Goal: Transaction & Acquisition: Book appointment/travel/reservation

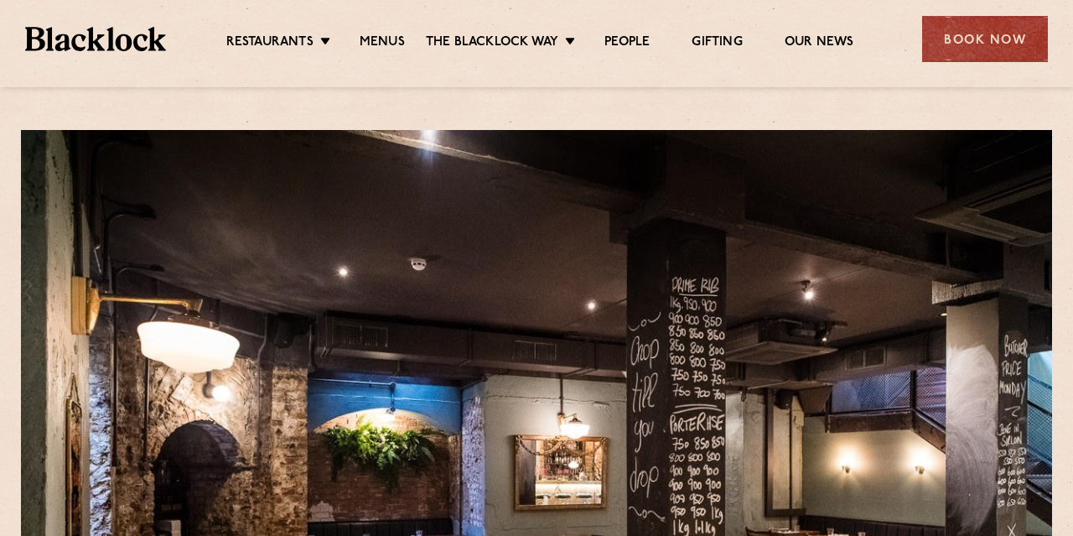
drag, startPoint x: 738, startPoint y: 230, endPoint x: 830, endPoint y: 148, distance: 123.4
click at [790, 206] on div at bounding box center [536, 367] width 1031 height 474
click at [963, 46] on div "Book Now" at bounding box center [985, 39] width 126 height 46
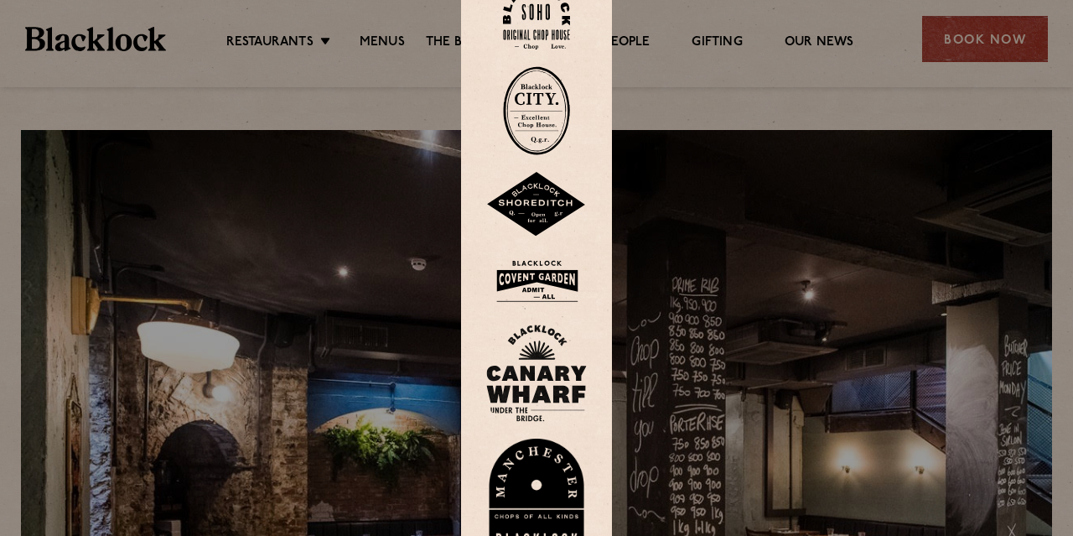
click at [527, 134] on img at bounding box center [536, 110] width 67 height 89
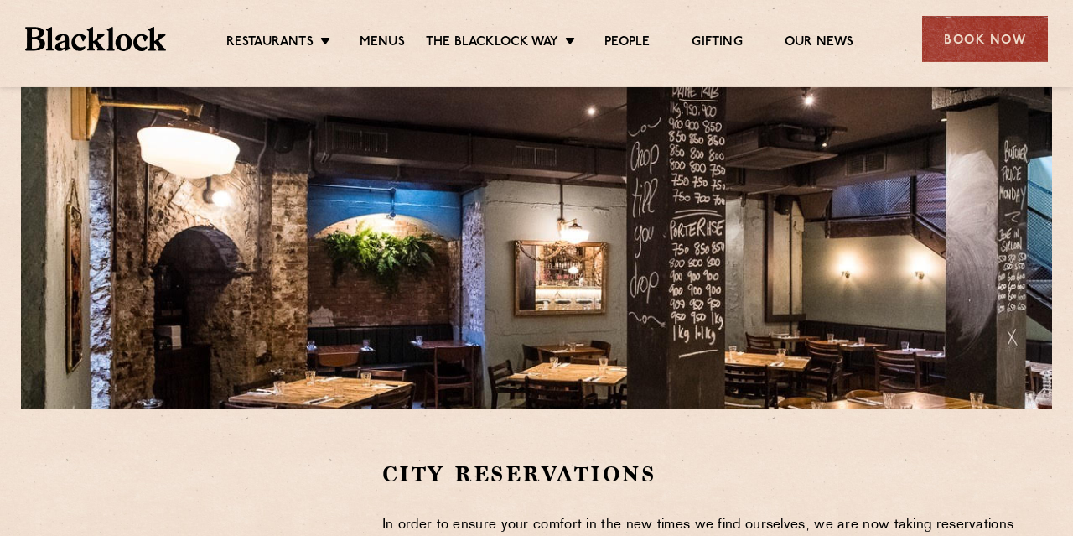
scroll to position [129, 0]
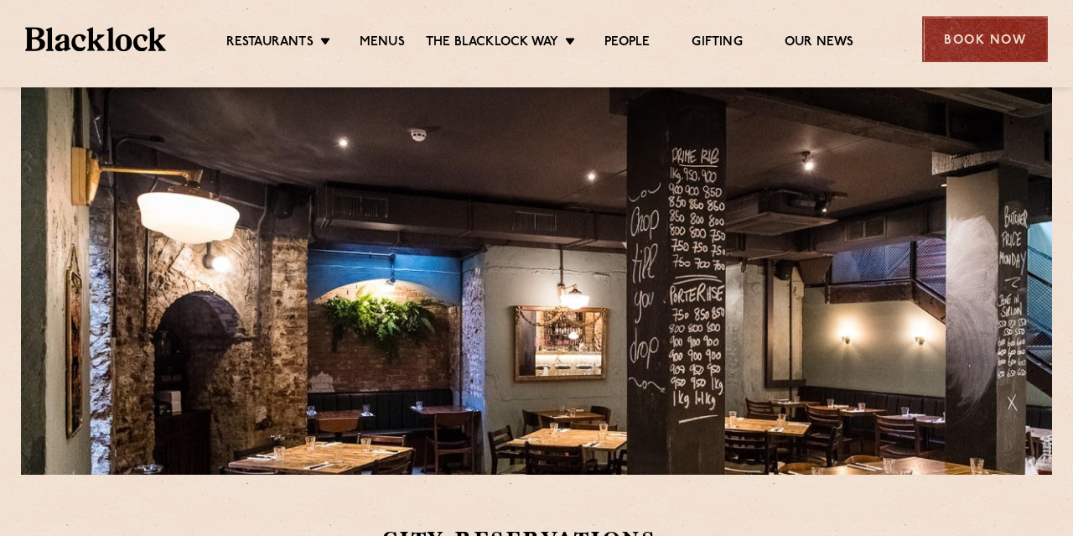
click at [1020, 43] on div "Book Now" at bounding box center [985, 39] width 126 height 46
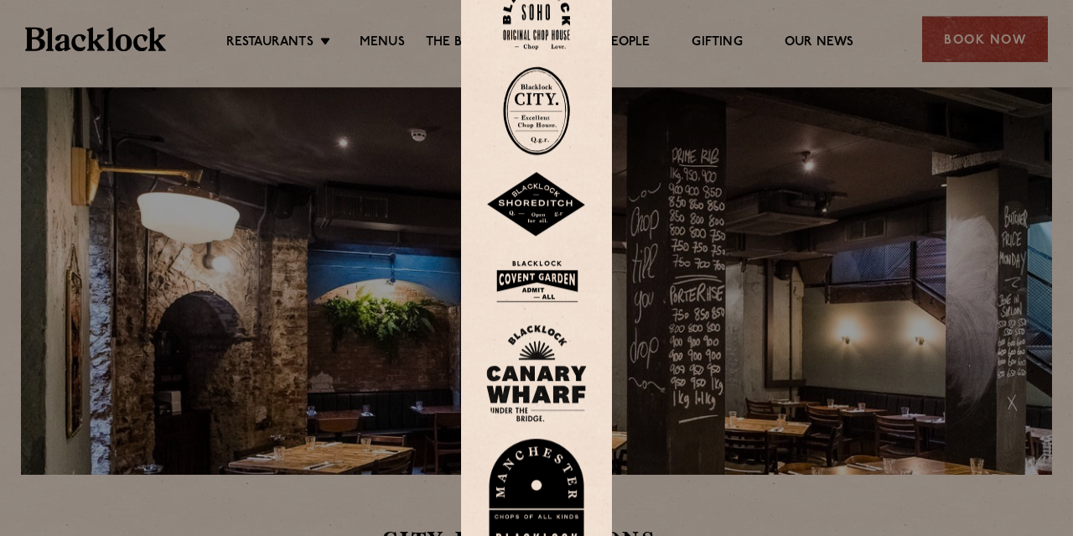
click at [522, 136] on img at bounding box center [536, 110] width 67 height 89
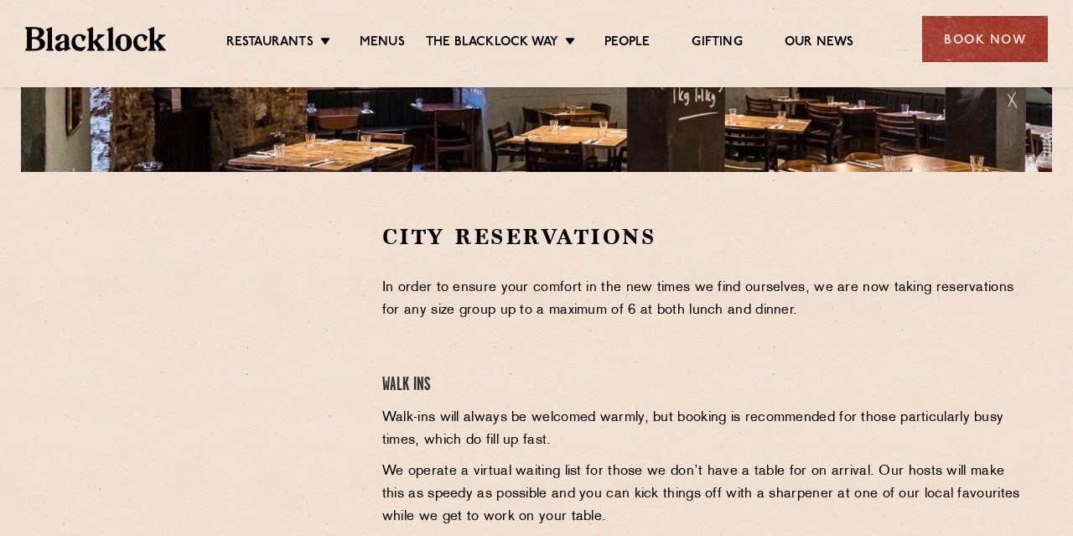
scroll to position [431, 0]
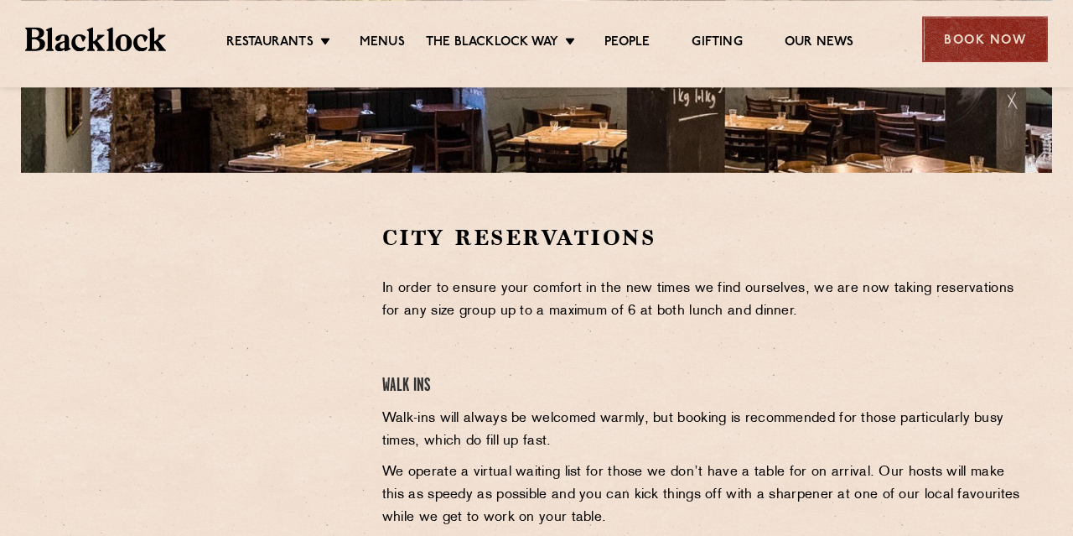
click at [988, 49] on div "Book Now" at bounding box center [985, 39] width 126 height 46
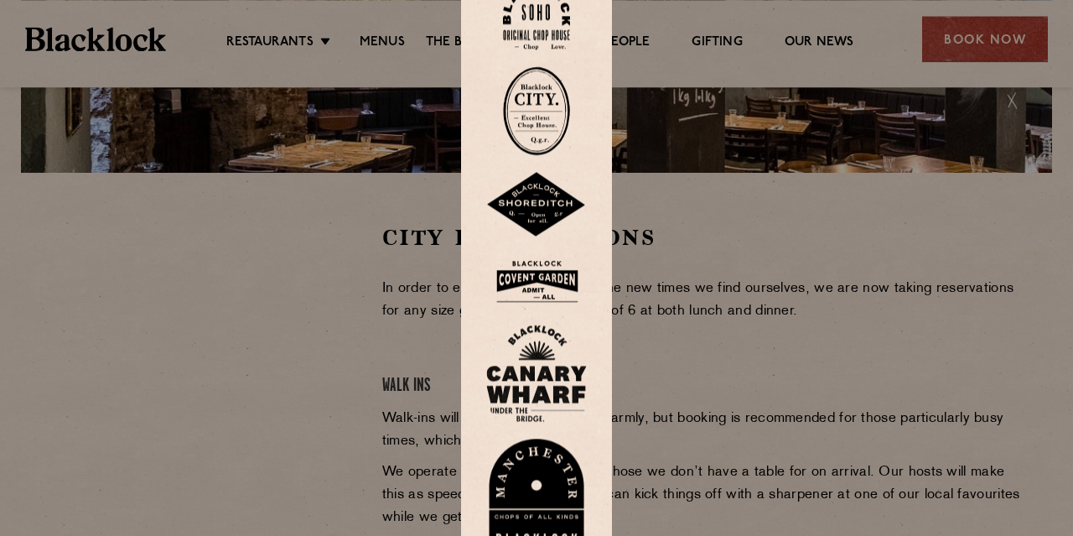
click at [531, 114] on img at bounding box center [536, 110] width 67 height 89
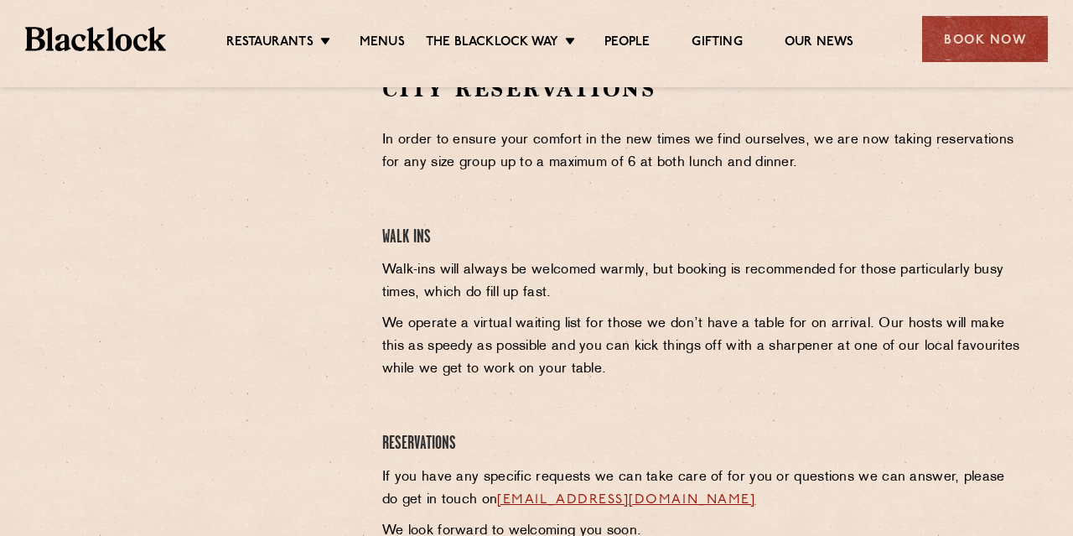
scroll to position [582, 0]
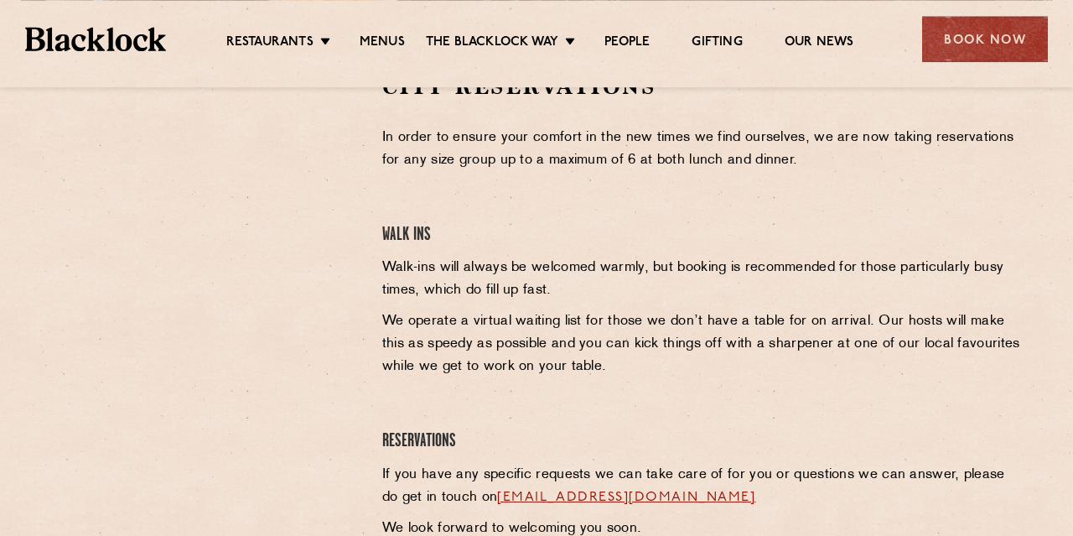
click at [324, 386] on div at bounding box center [203, 325] width 334 height 507
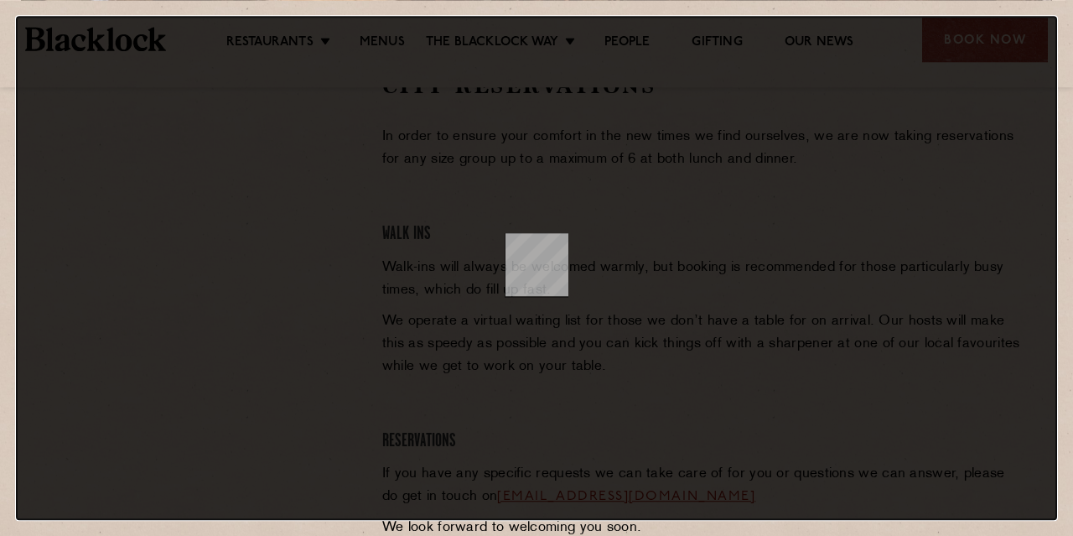
scroll to position [0, 0]
